Goal: Task Accomplishment & Management: Use online tool/utility

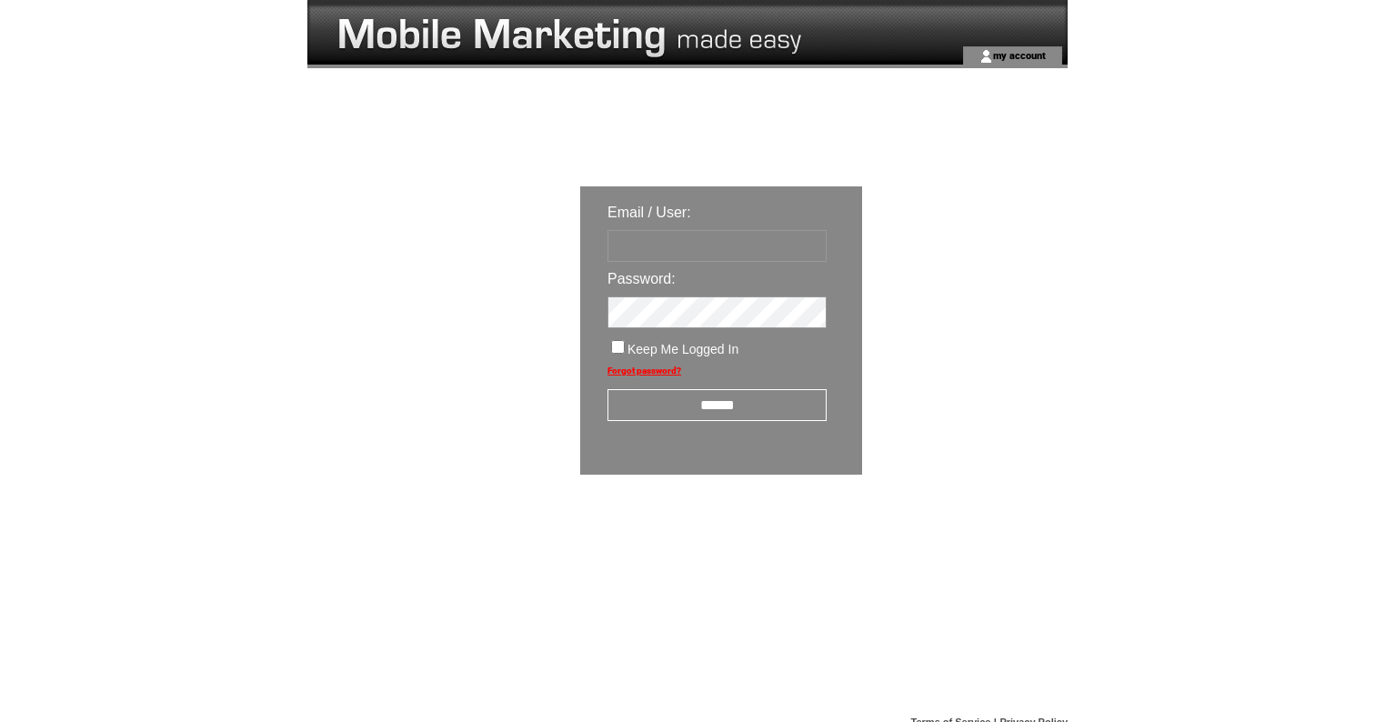
type input "**********"
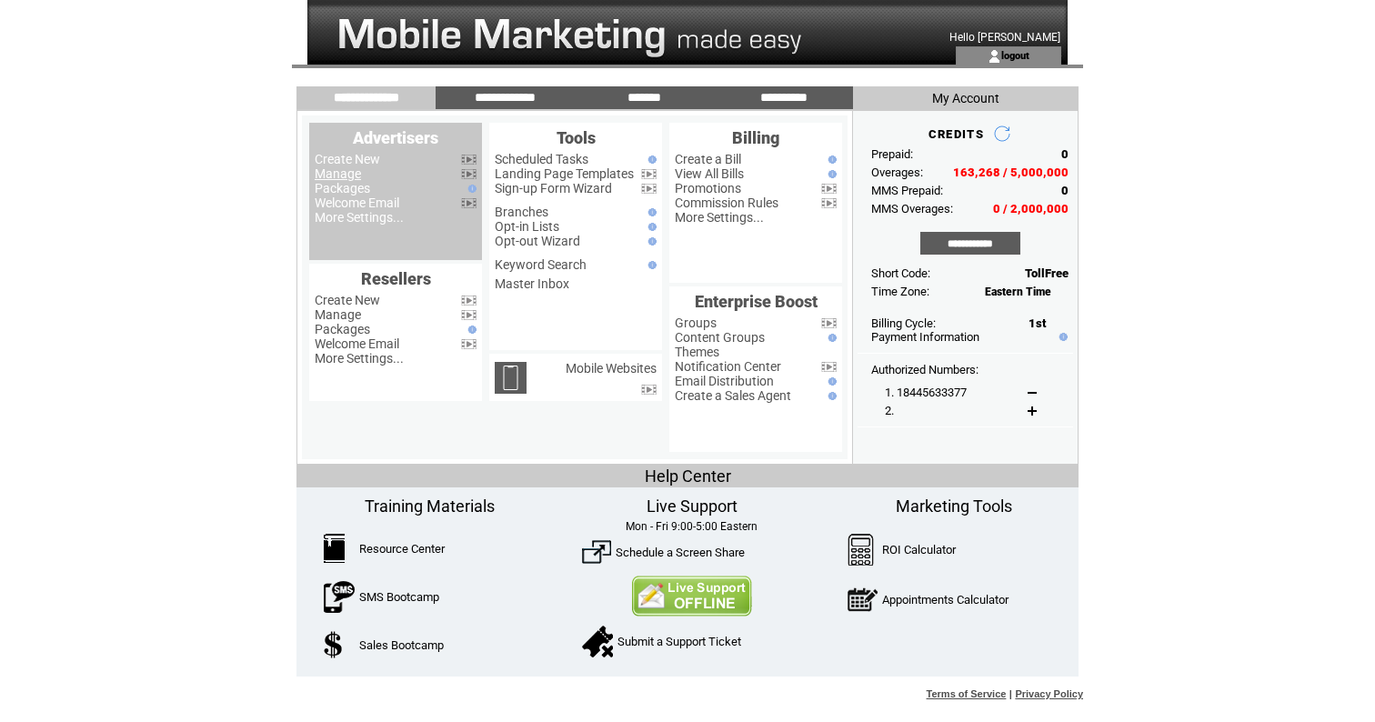
click at [351, 172] on link "Manage" at bounding box center [338, 173] width 46 height 15
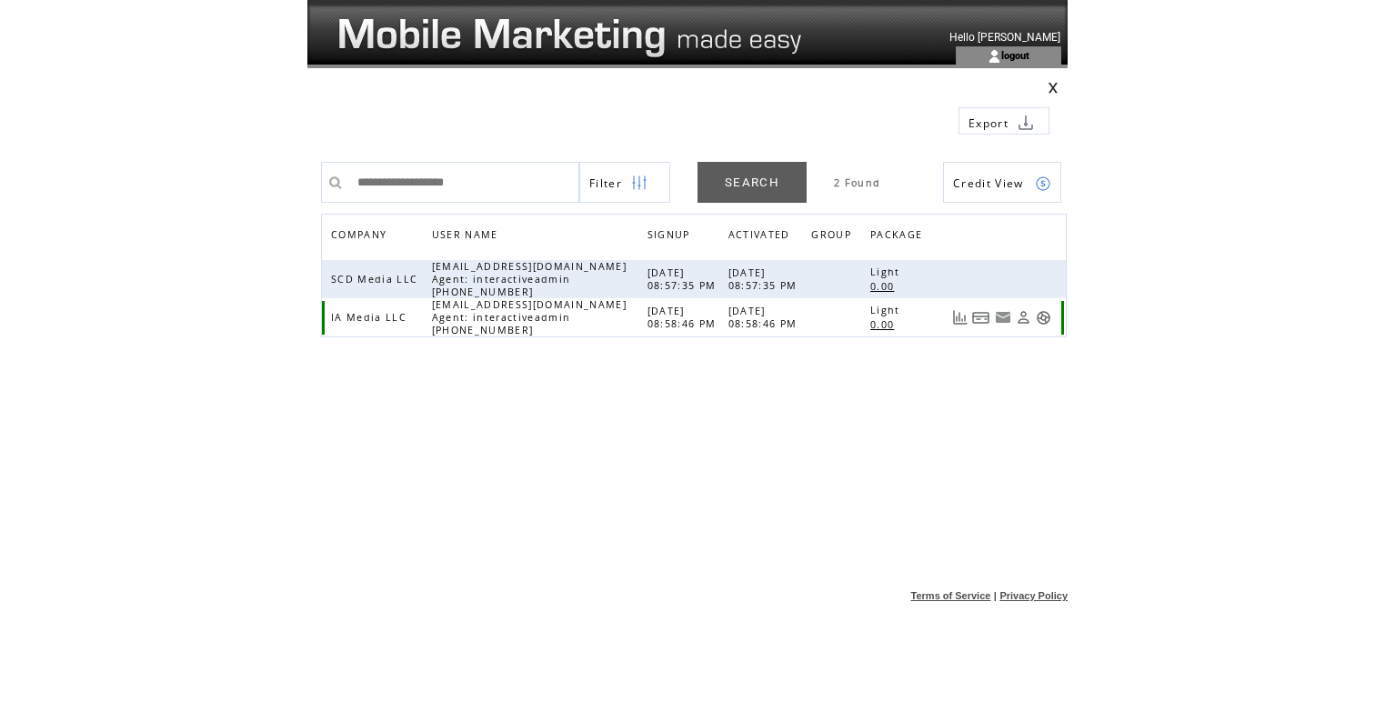
click at [1045, 316] on link at bounding box center [1043, 317] width 15 height 15
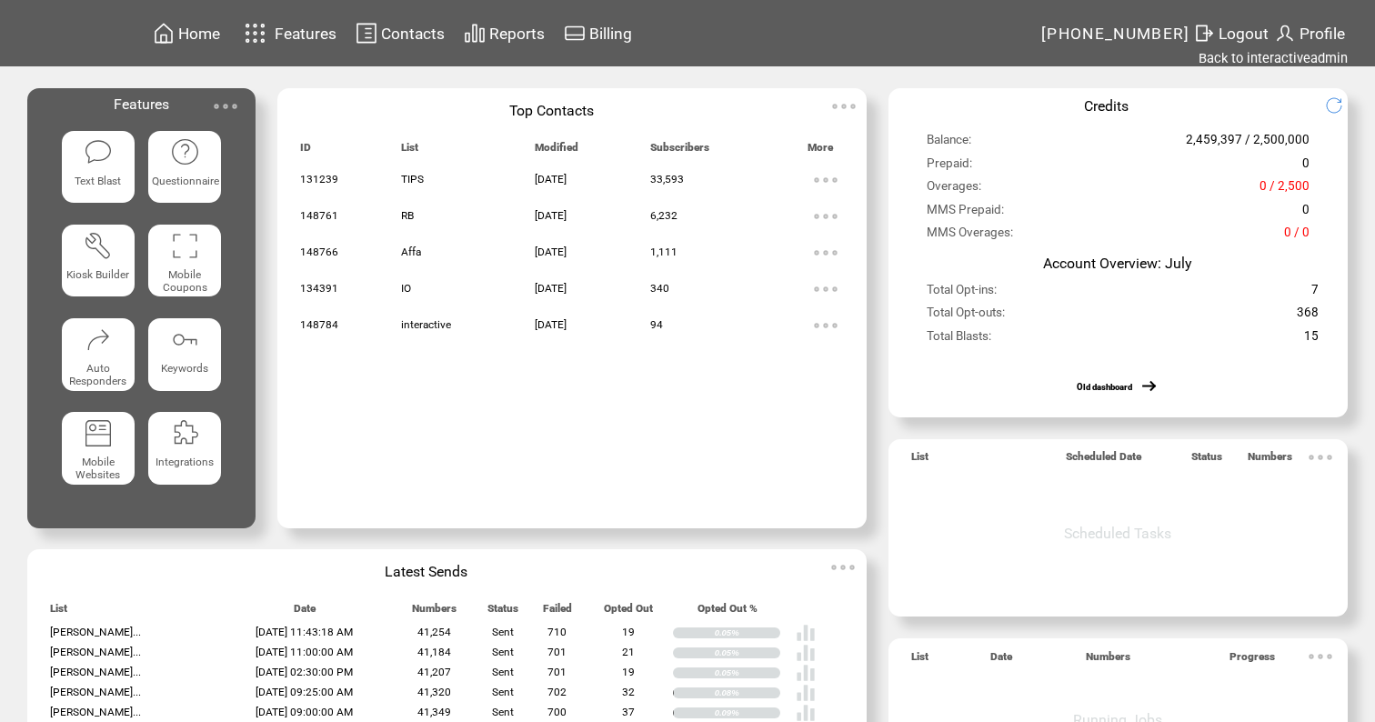
click at [532, 35] on span "Reports" at bounding box center [516, 34] width 55 height 18
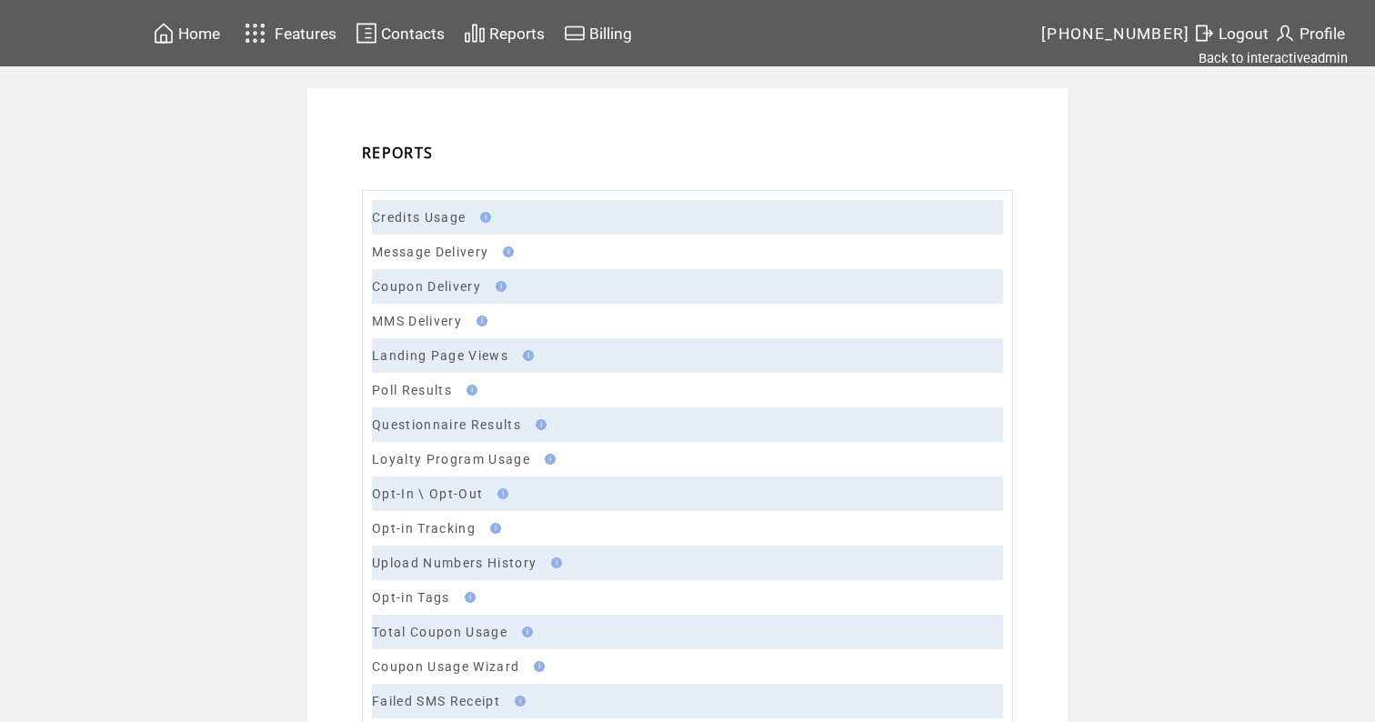
click at [425, 250] on link "Message Delivery" at bounding box center [430, 252] width 116 height 15
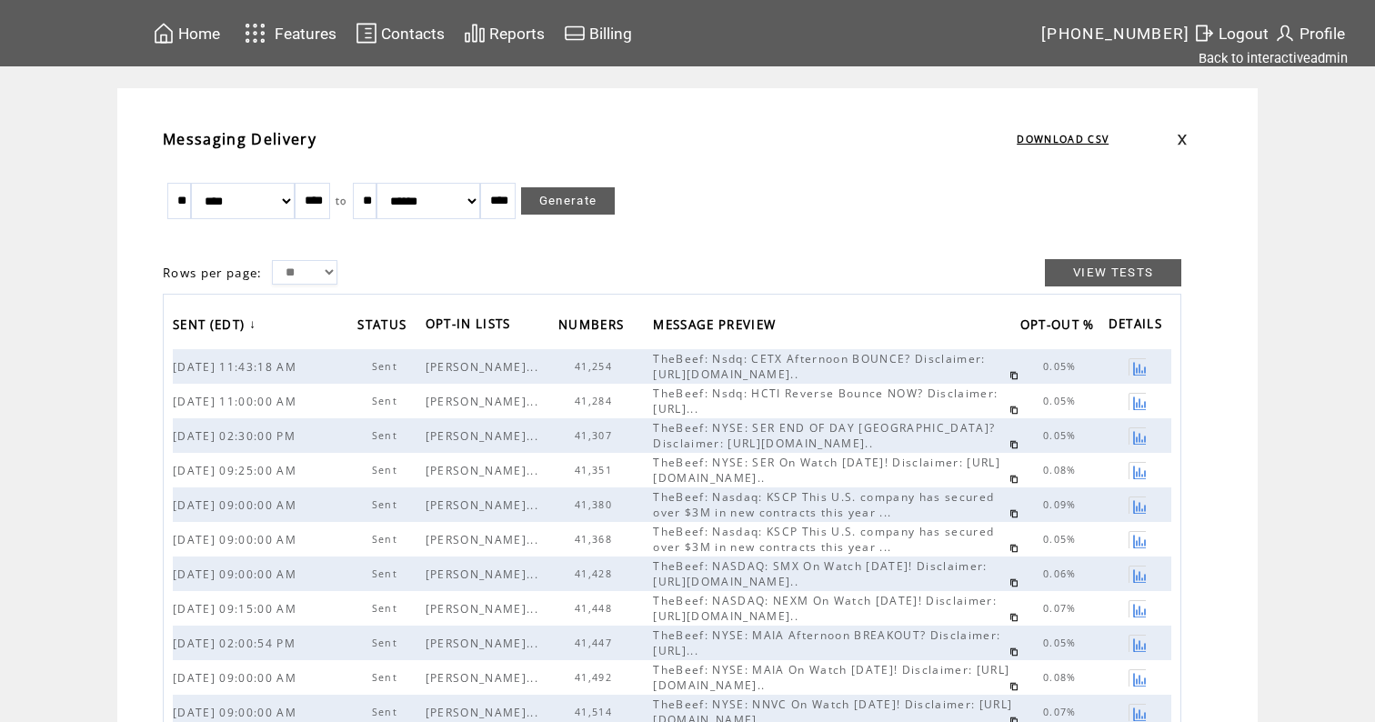
select select "*"
click at [610, 194] on link "Generate" at bounding box center [568, 200] width 95 height 27
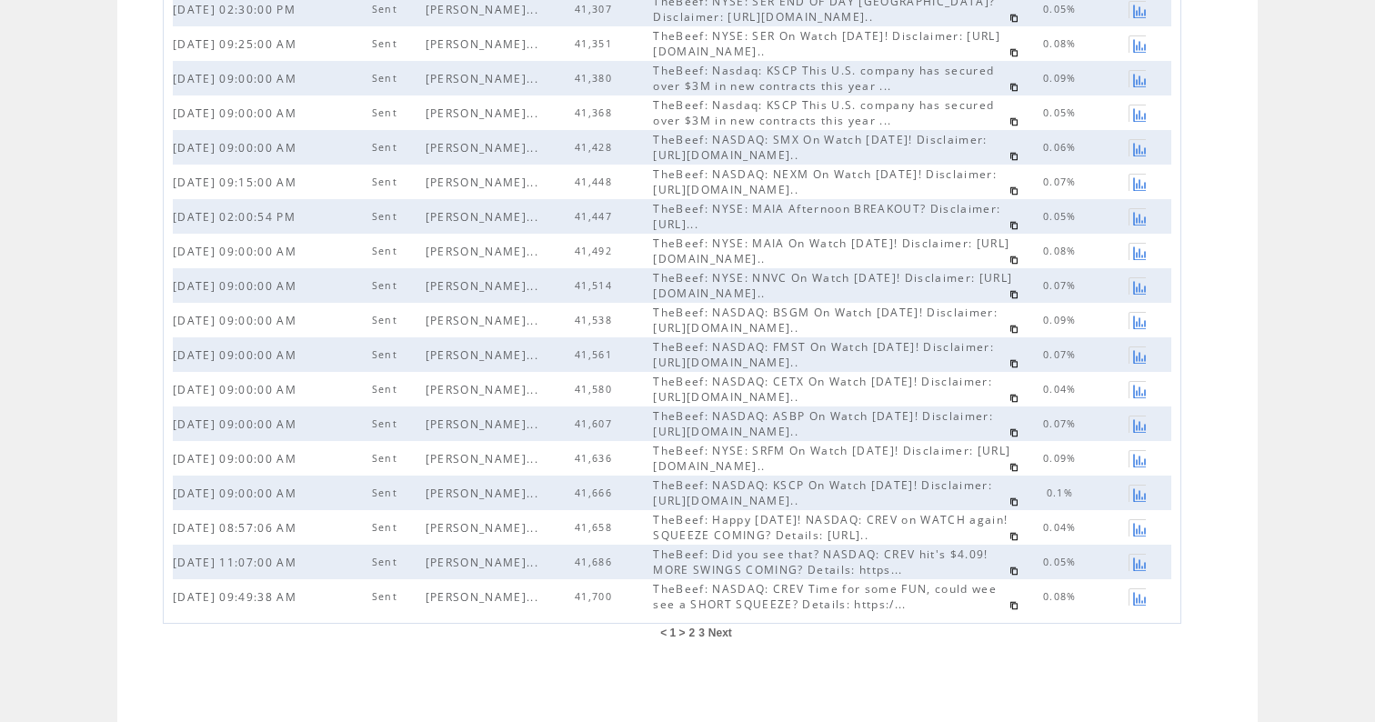
scroll to position [427, 0]
click at [692, 632] on span "2" at bounding box center [692, 633] width 6 height 13
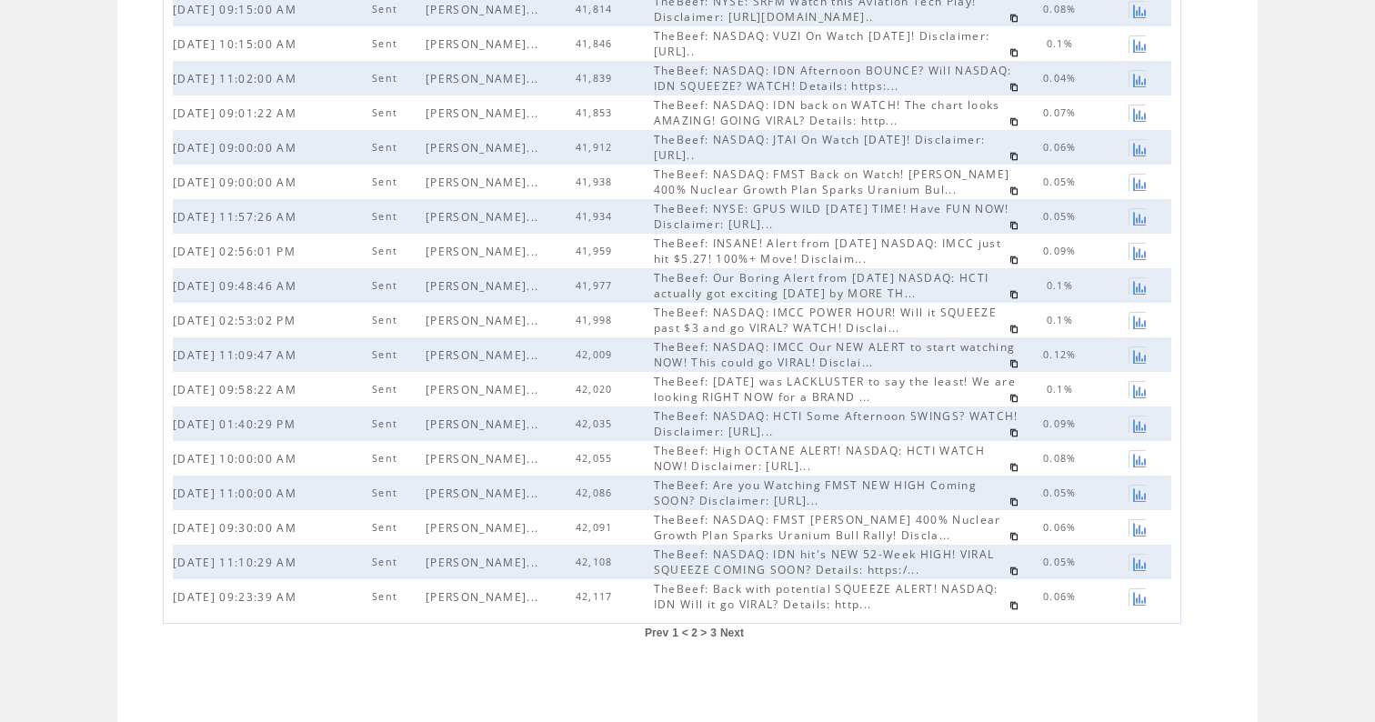
scroll to position [427, 0]
click at [676, 635] on span "1" at bounding box center [675, 633] width 6 height 13
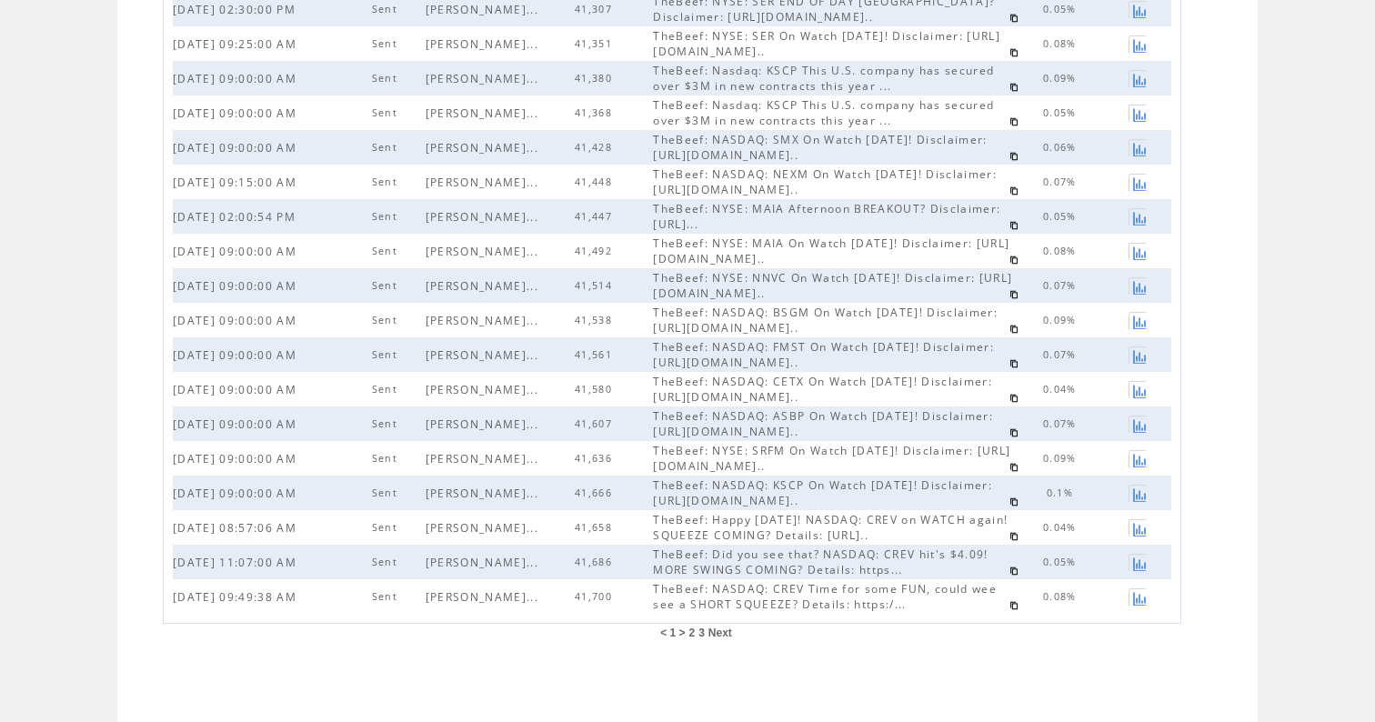
scroll to position [427, 0]
click at [1010, 433] on link at bounding box center [1014, 432] width 9 height 9
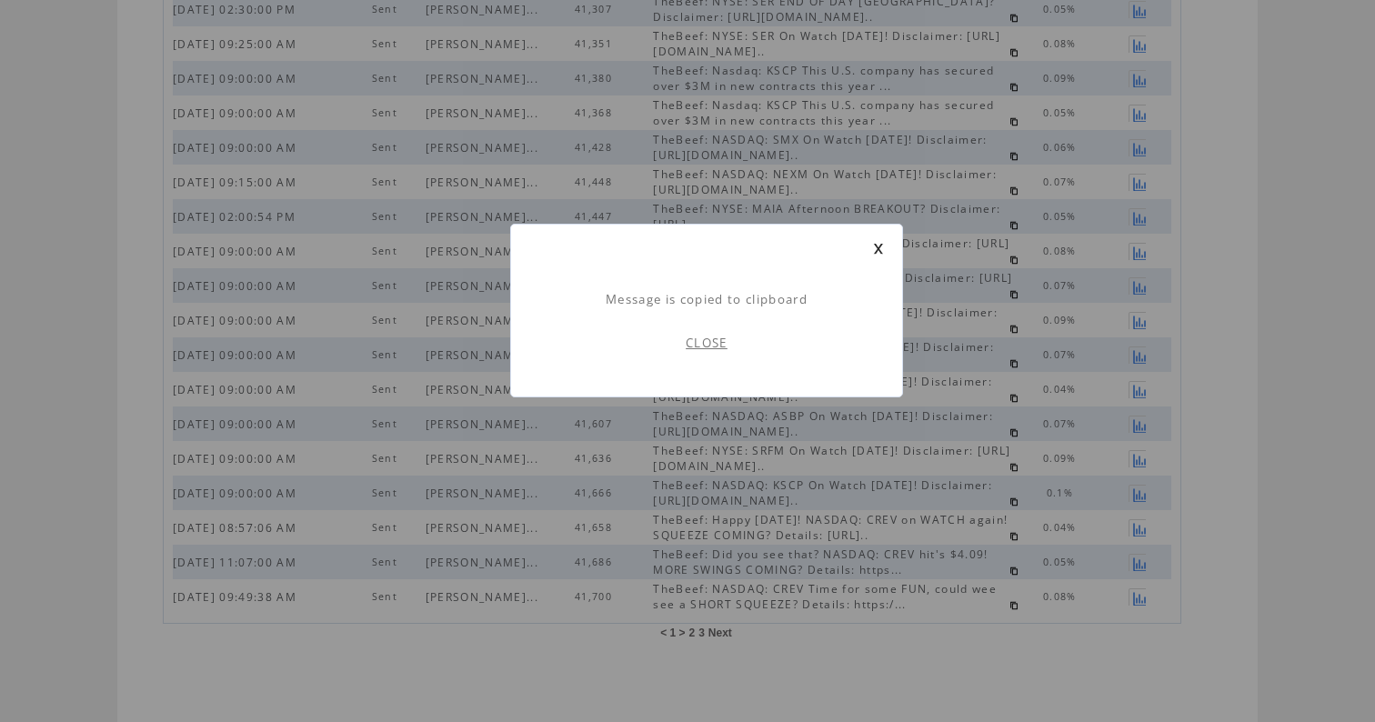
scroll to position [1, 0]
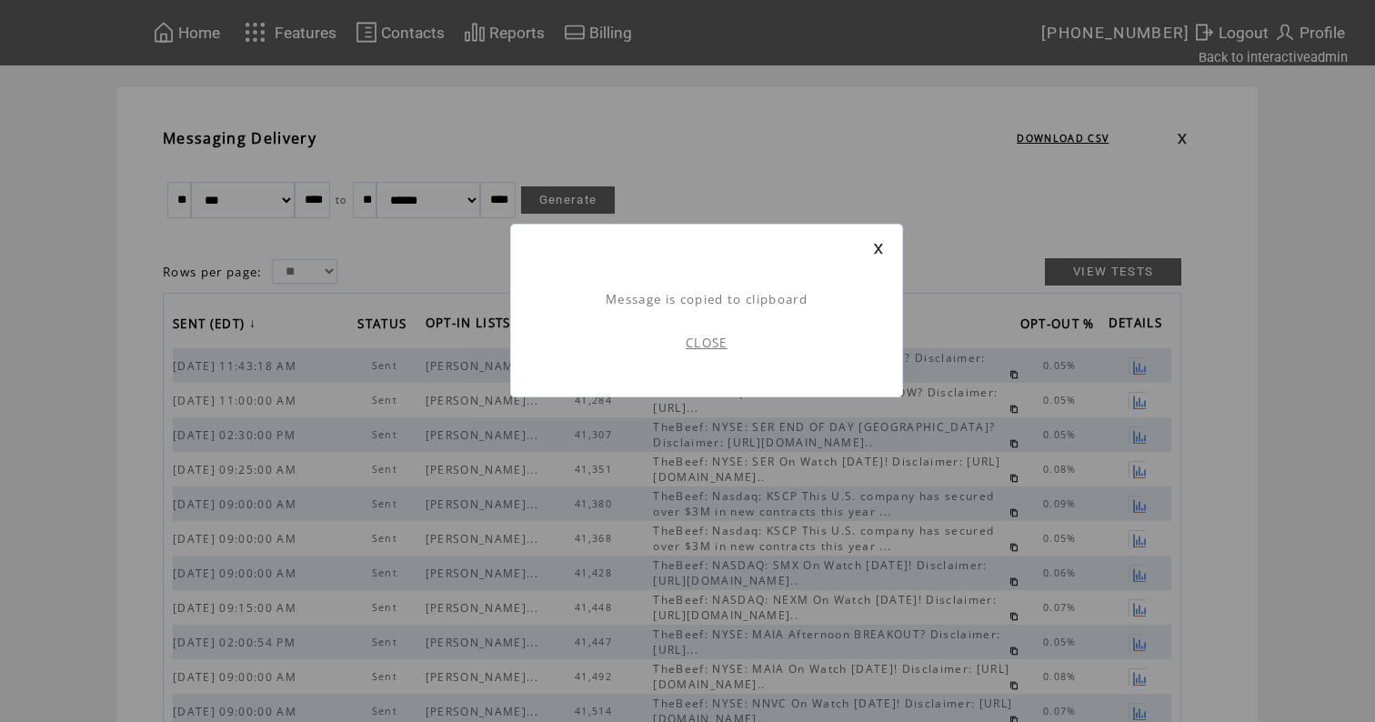
click at [700, 348] on link "CLOSE" at bounding box center [707, 343] width 42 height 16
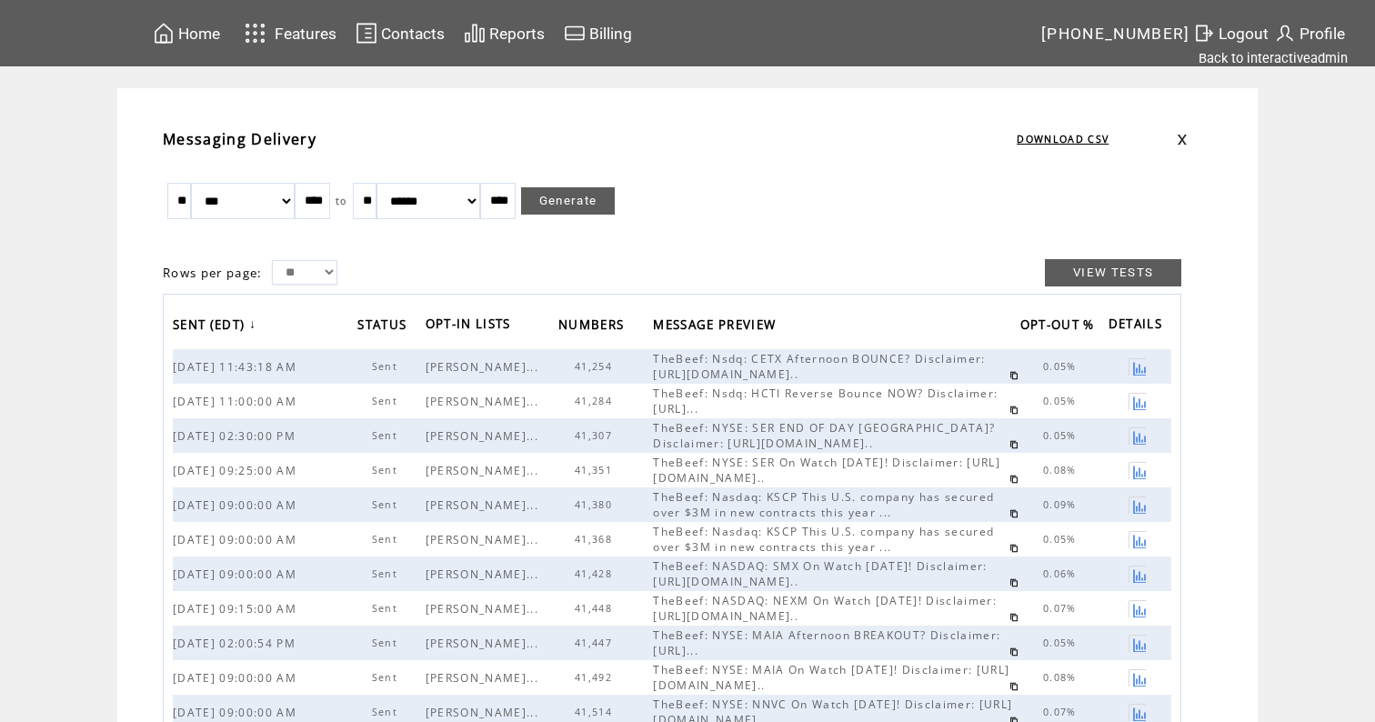
click at [206, 34] on span "Home" at bounding box center [199, 34] width 42 height 18
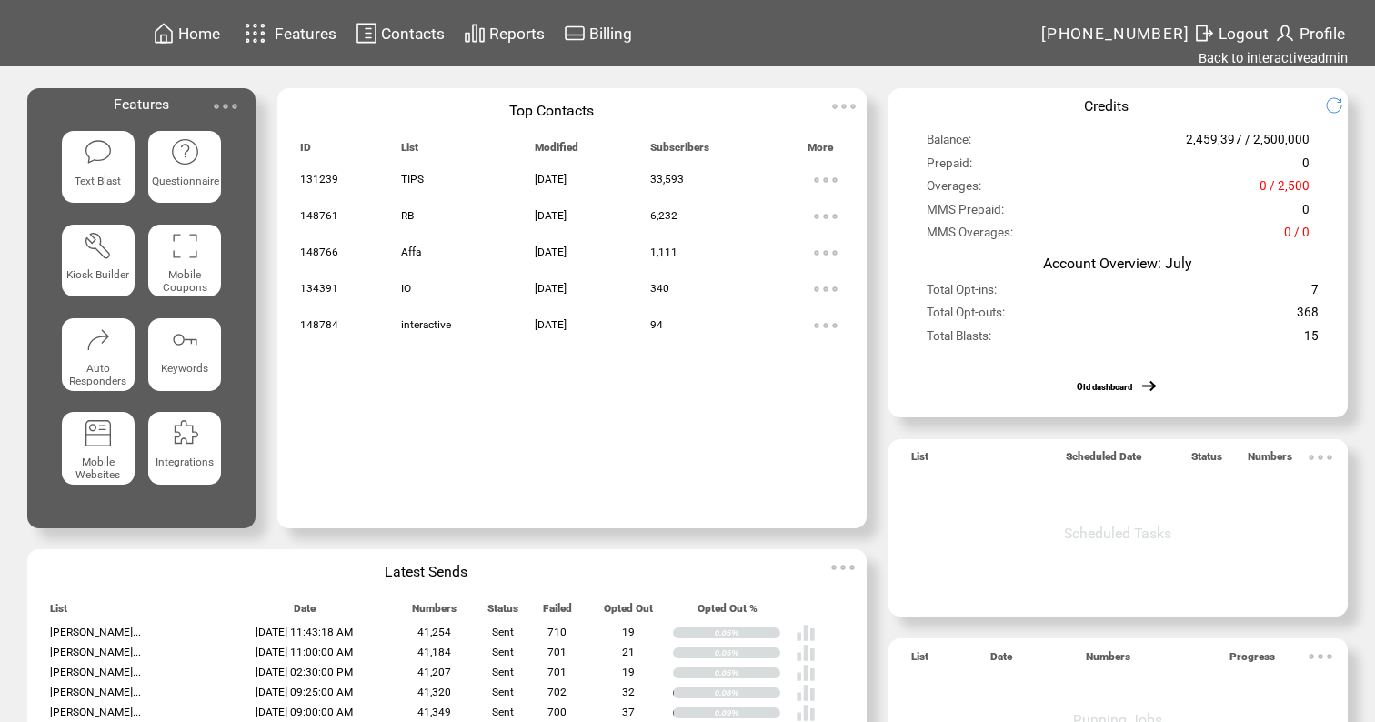
click at [108, 149] on img at bounding box center [99, 152] width 30 height 30
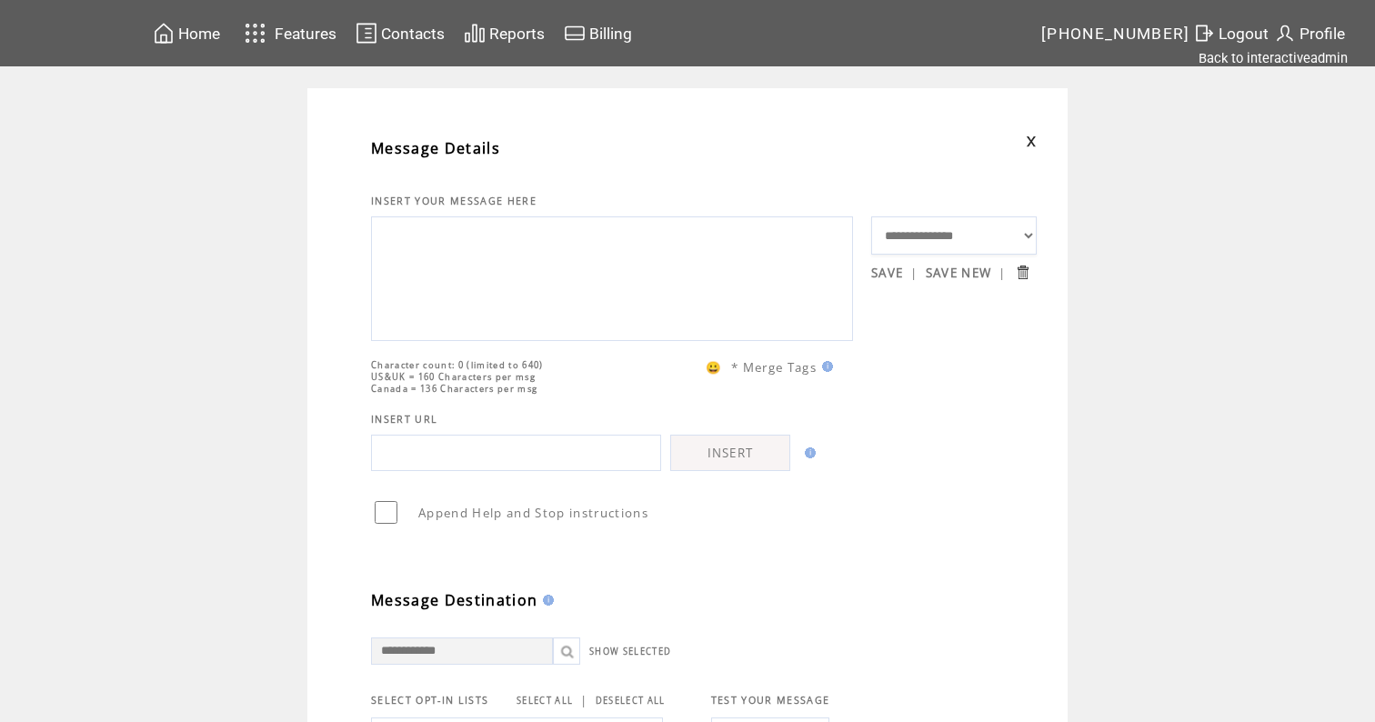
click at [475, 294] on textarea at bounding box center [612, 276] width 462 height 109
paste textarea "**********"
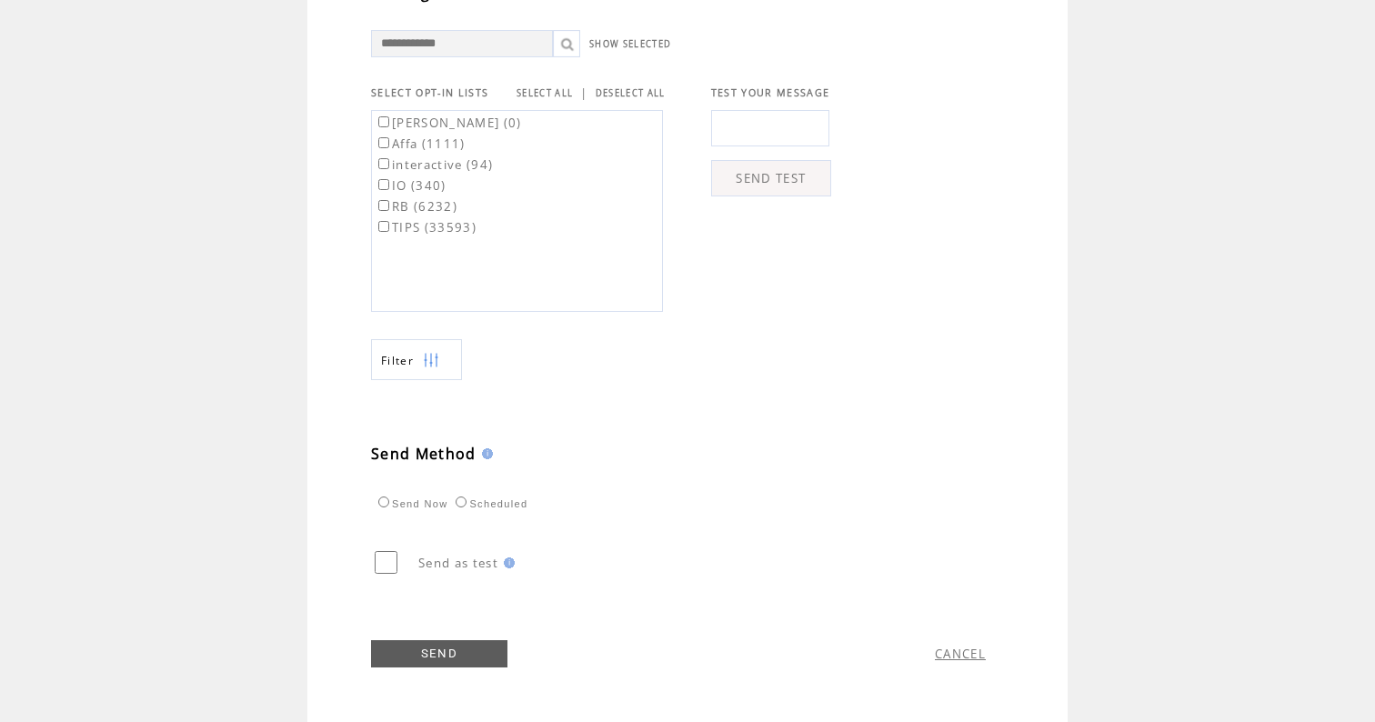
scroll to position [645, 0]
type textarea "**********"
click at [553, 90] on link "SELECT ALL" at bounding box center [545, 93] width 56 height 12
click at [418, 654] on link "SEND" at bounding box center [439, 653] width 136 height 27
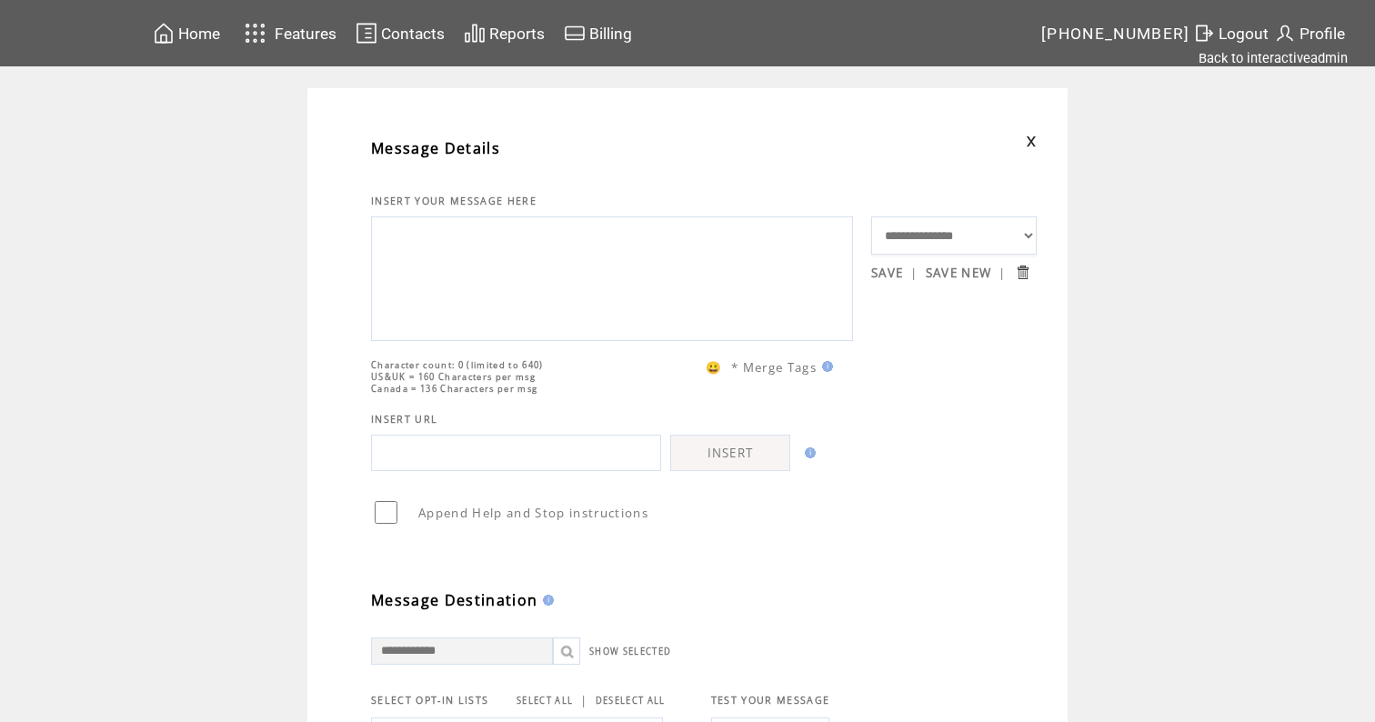
click at [535, 312] on textarea at bounding box center [612, 276] width 462 height 109
paste textarea "**********"
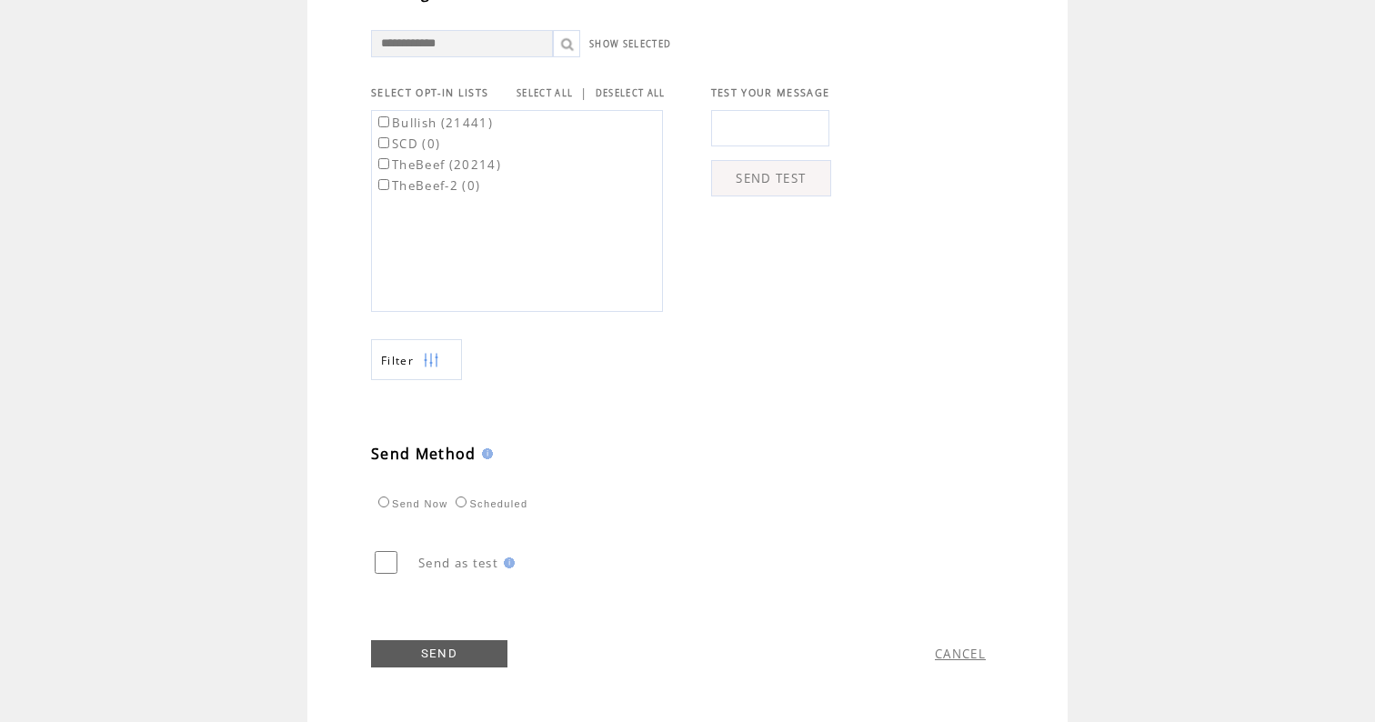
scroll to position [645, 0]
type textarea "**********"
click at [558, 91] on link "SELECT ALL" at bounding box center [545, 93] width 56 height 12
click at [430, 658] on link "SEND" at bounding box center [439, 653] width 136 height 27
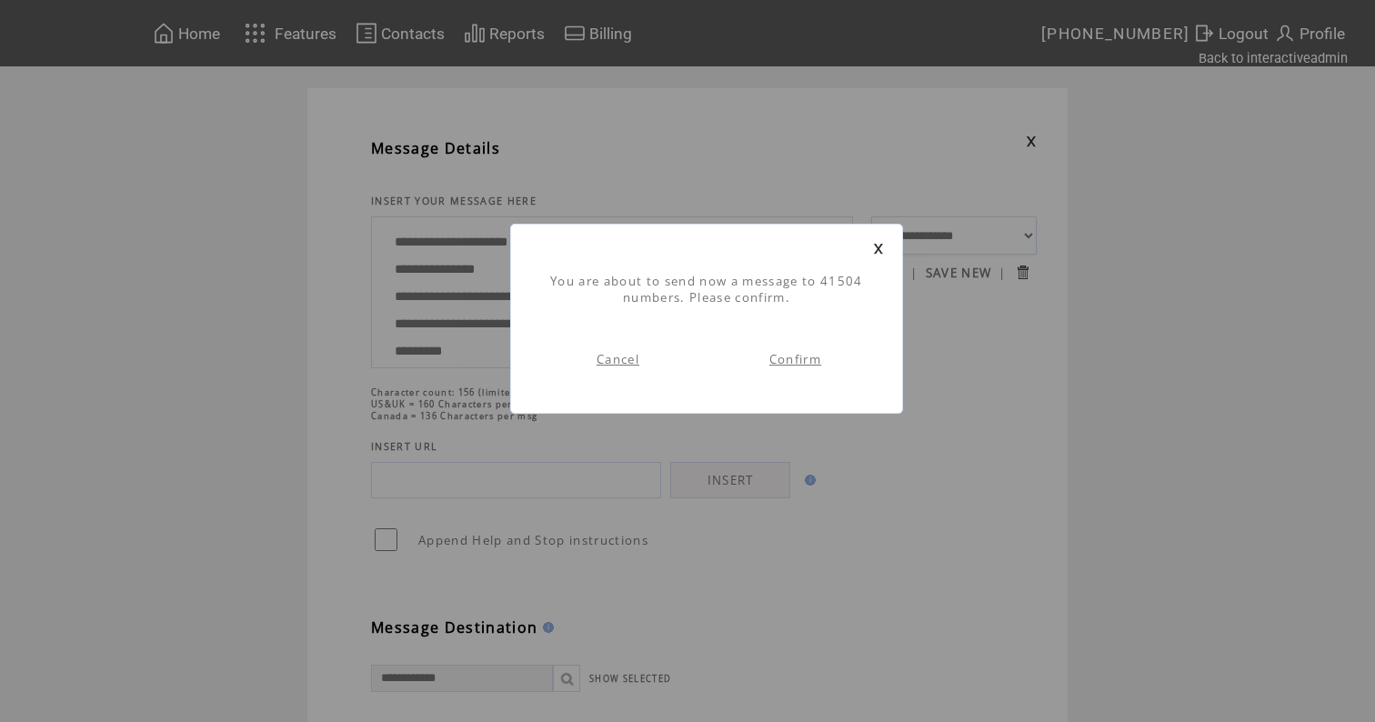
scroll to position [1, 0]
click at [784, 371] on td "Confirm" at bounding box center [795, 359] width 177 height 71
click at [805, 355] on link "Confirm" at bounding box center [796, 359] width 52 height 16
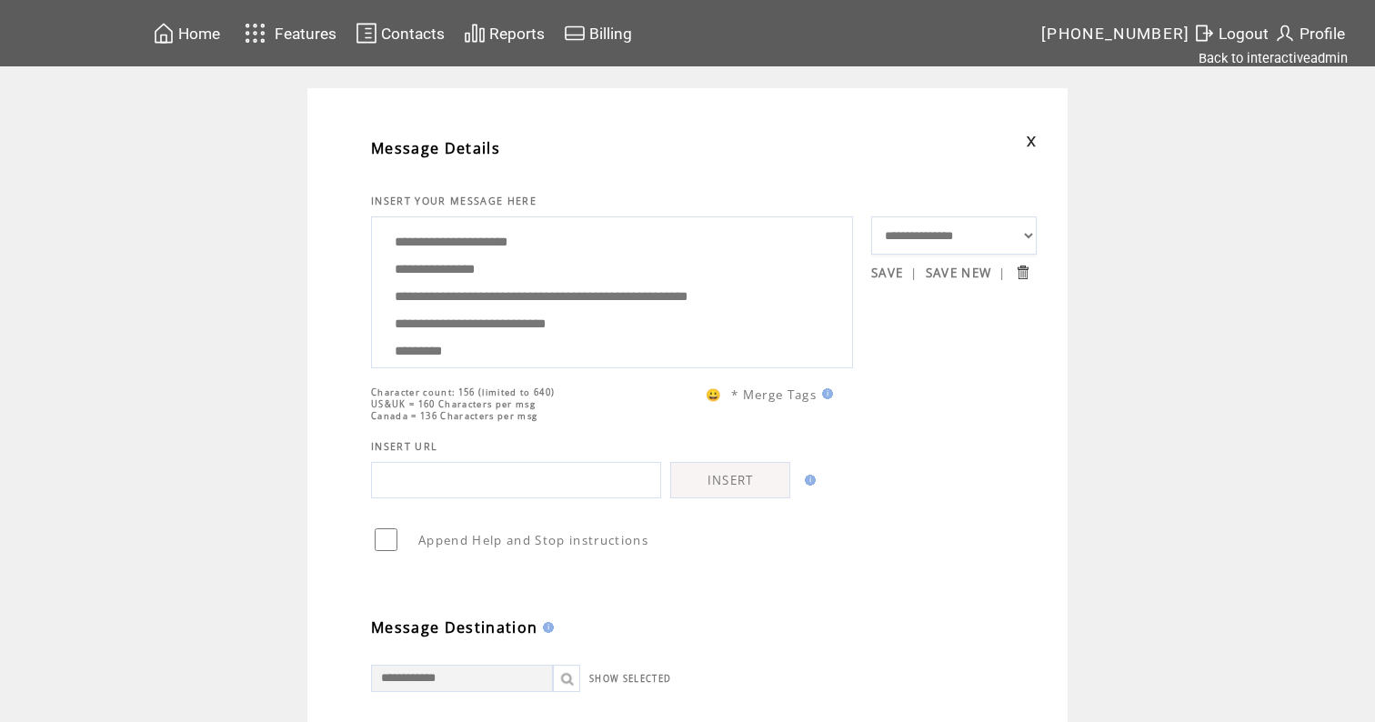
scroll to position [1, 0]
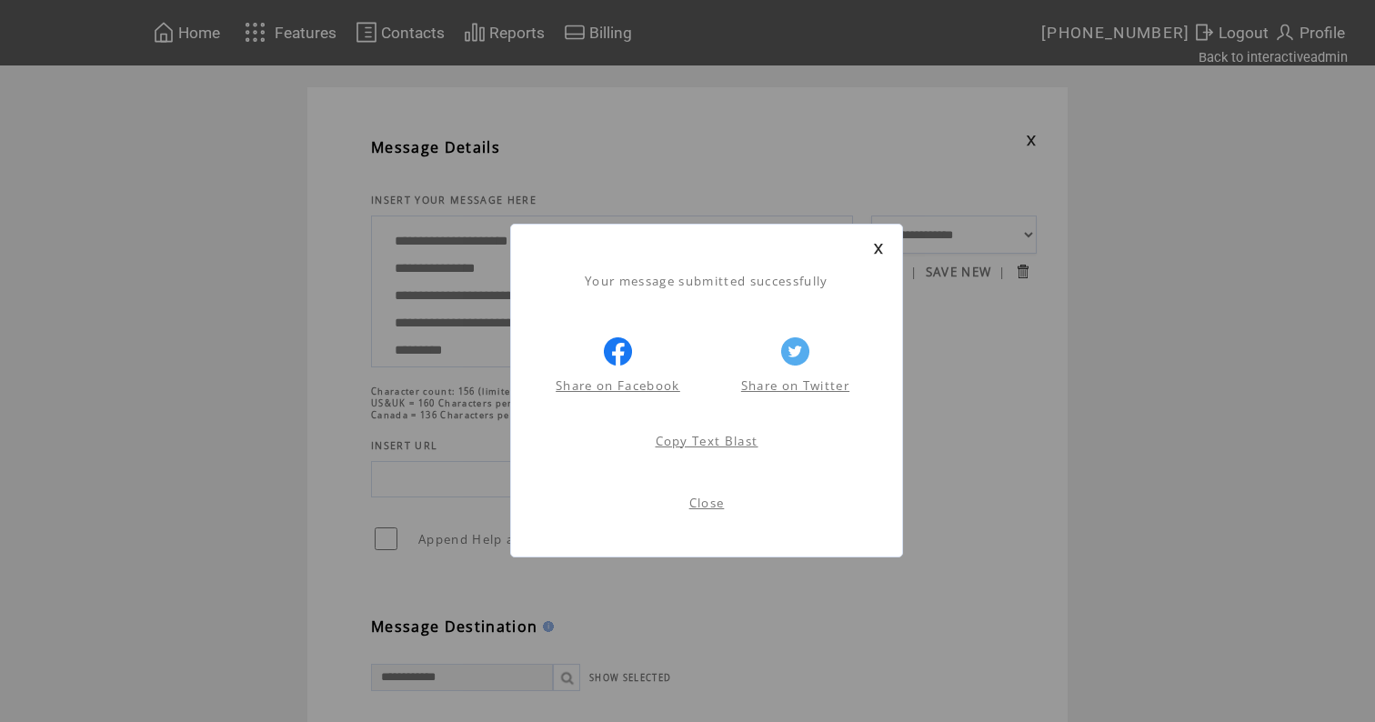
click at [880, 247] on link at bounding box center [878, 249] width 11 height 12
